Goal: Information Seeking & Learning: Learn about a topic

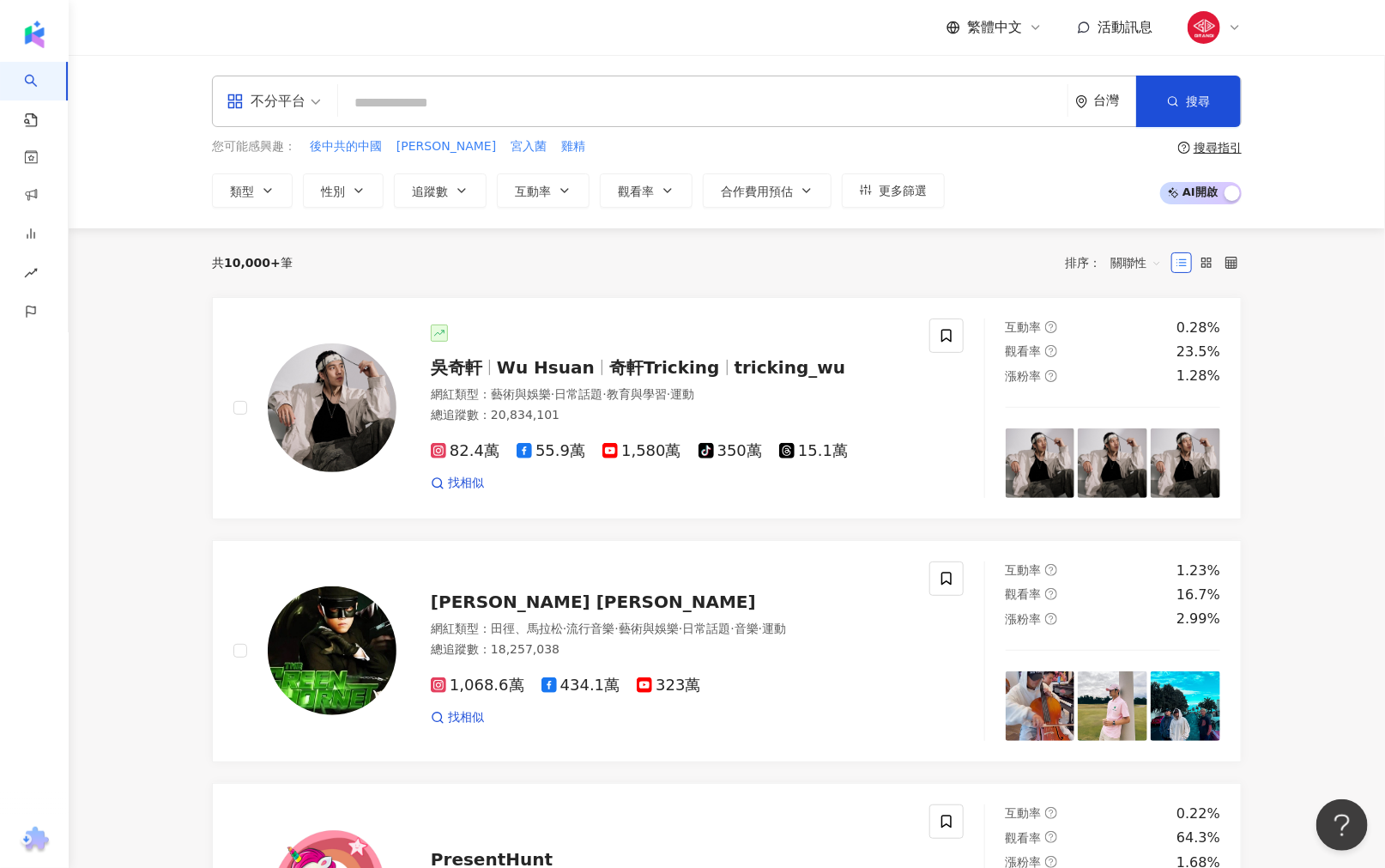
click at [438, 100] on input "search" at bounding box center [702, 103] width 716 height 32
type input "**********"
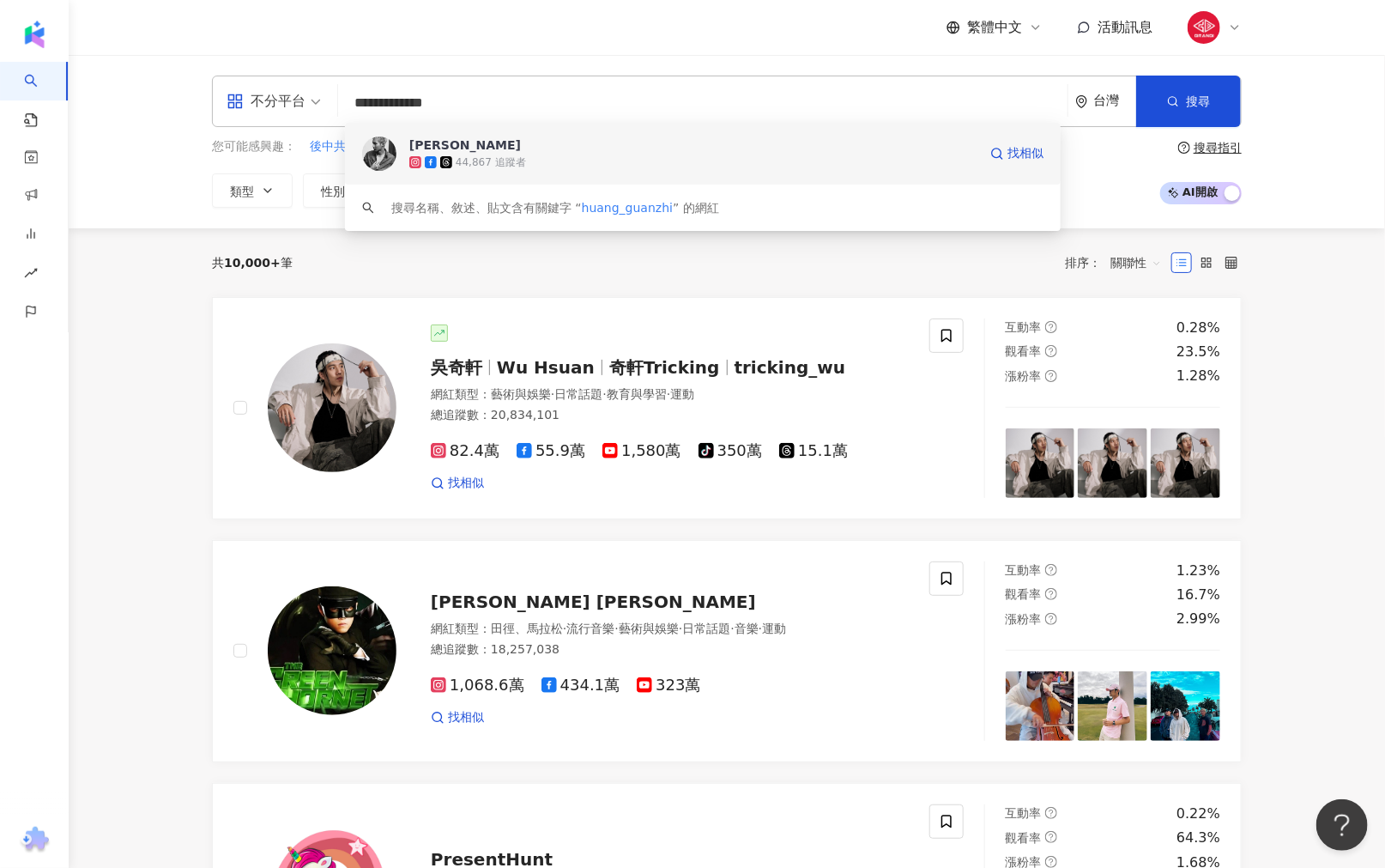
click at [386, 149] on img at bounding box center [379, 154] width 34 height 34
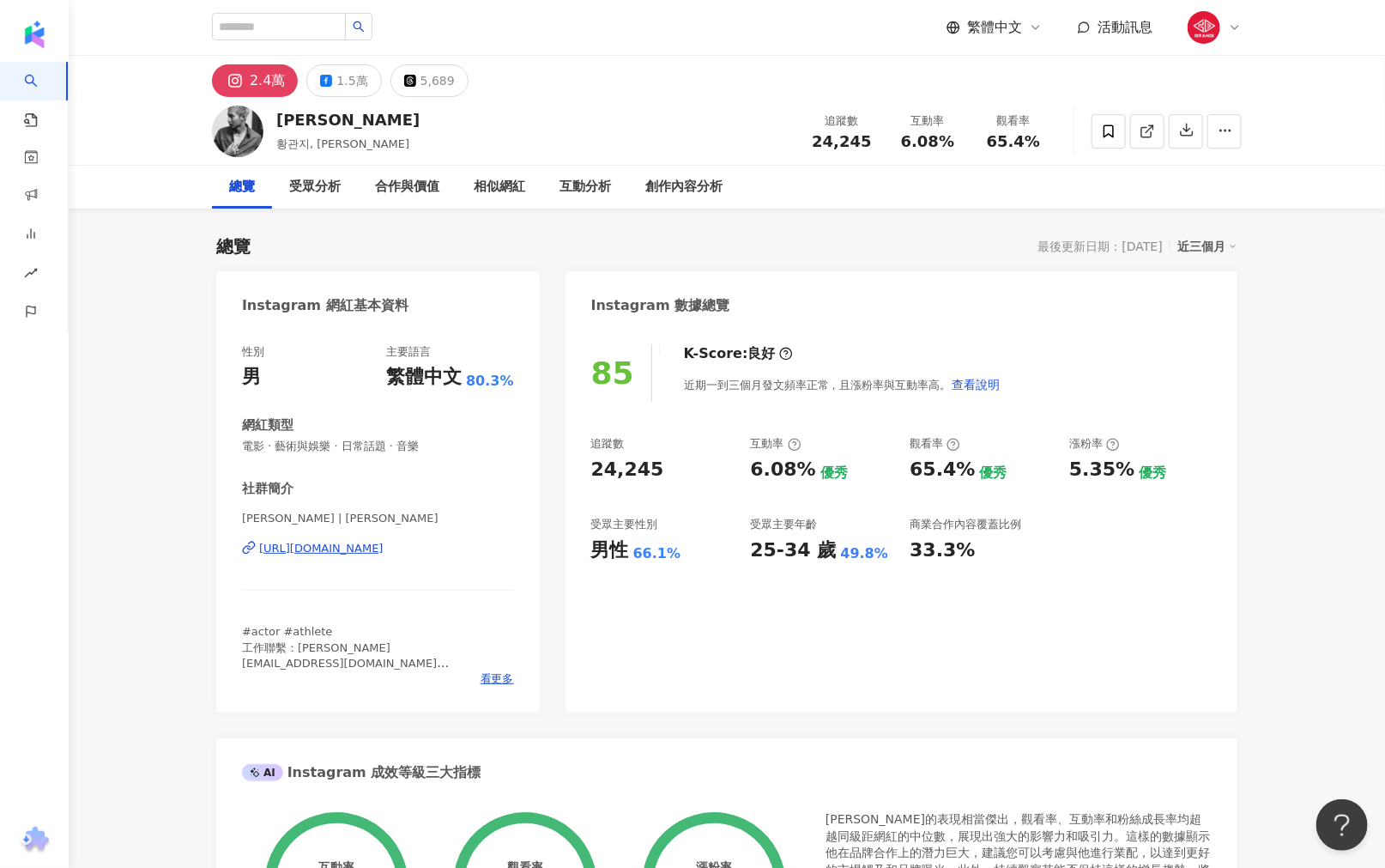
click at [975, 302] on div "Instagram 數據總覽" at bounding box center [901, 299] width 672 height 56
drag, startPoint x: 902, startPoint y: 140, endPoint x: 950, endPoint y: 140, distance: 48.0
click at [950, 140] on div "6.08%" at bounding box center [928, 141] width 65 height 17
copy span "6.08%"
